Goal: Find specific page/section: Find specific page/section

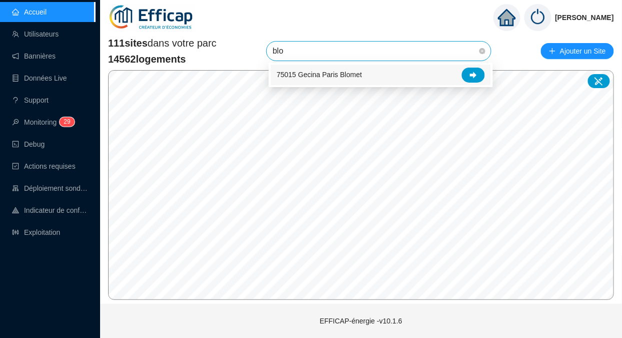
type input "blom"
click at [470, 77] on icon at bounding box center [473, 75] width 7 height 7
